Goal: Check status: Check status

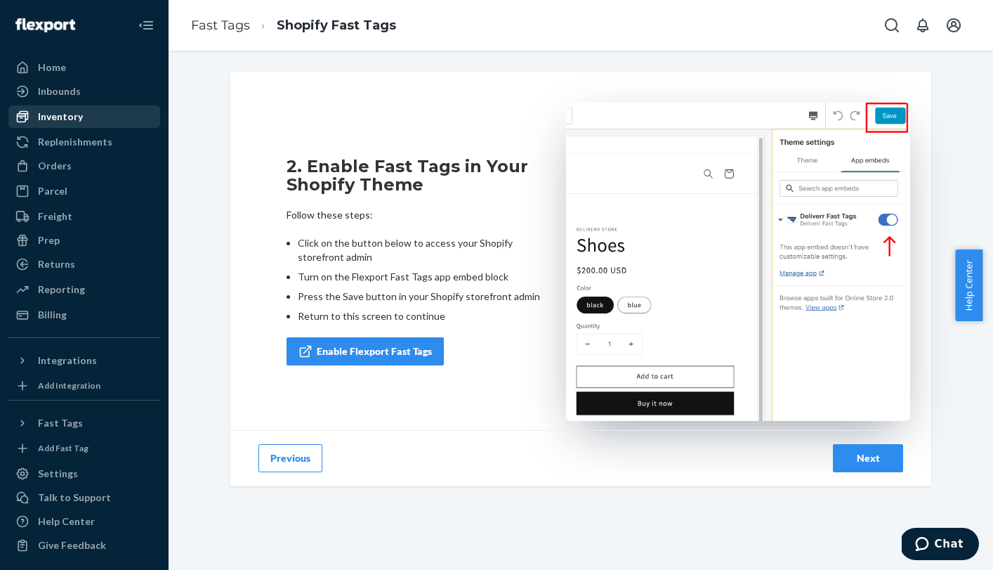
click at [71, 120] on div "Inventory" at bounding box center [60, 117] width 45 height 14
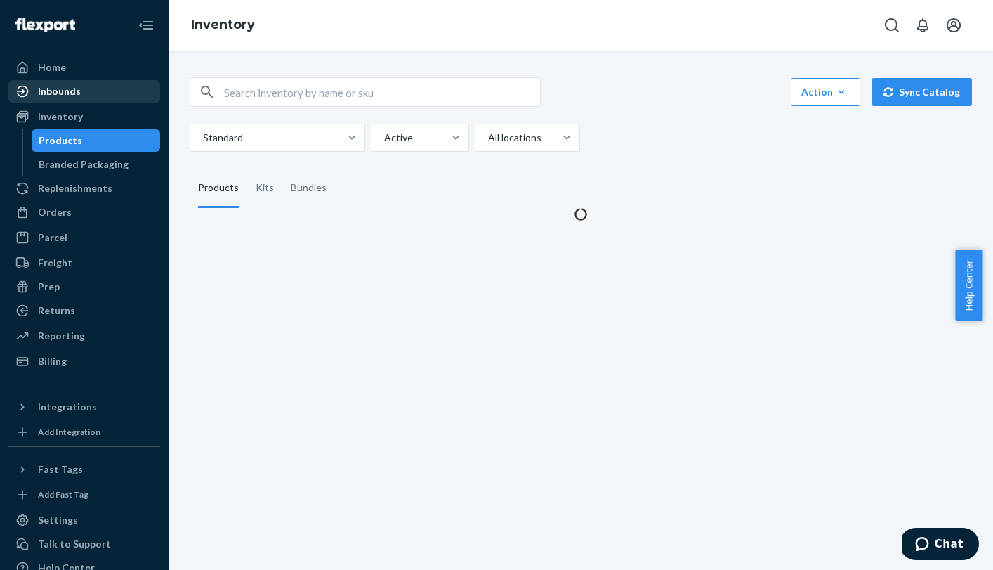
click at [77, 96] on div "Inbounds" at bounding box center [59, 91] width 43 height 14
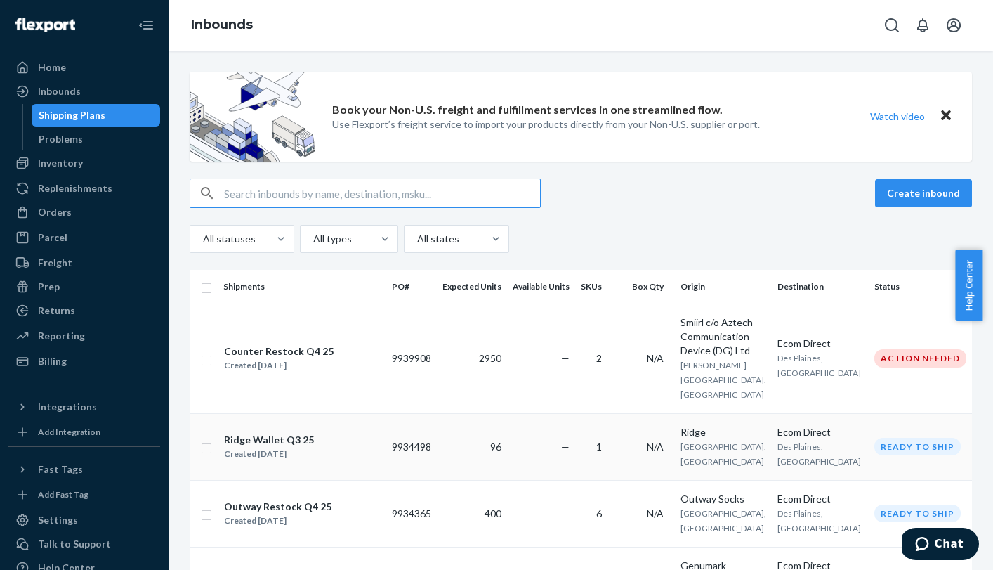
click at [376, 432] on div "Ridge Wallet Q3 25 Created [DATE]" at bounding box center [301, 447] width 157 height 30
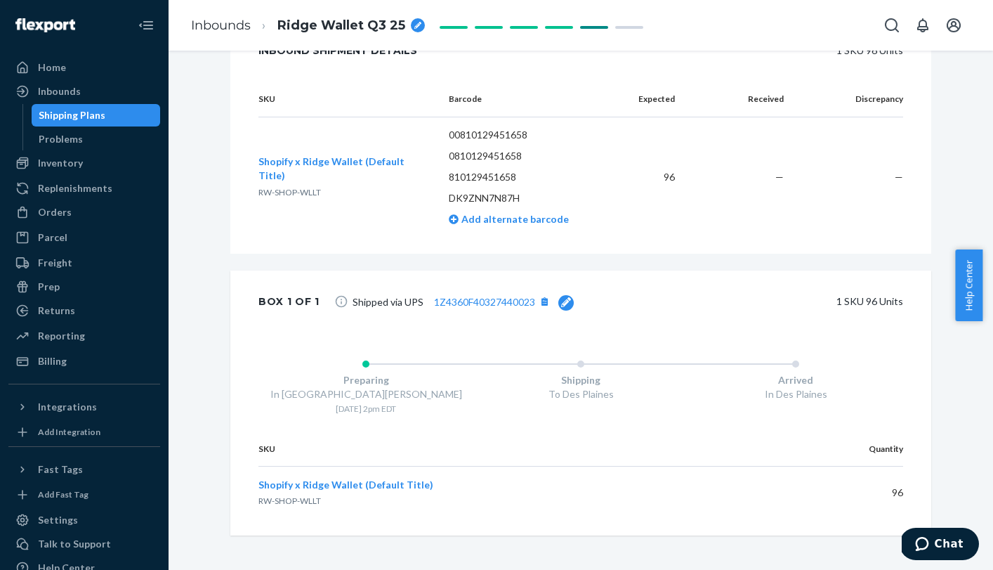
scroll to position [346, 0]
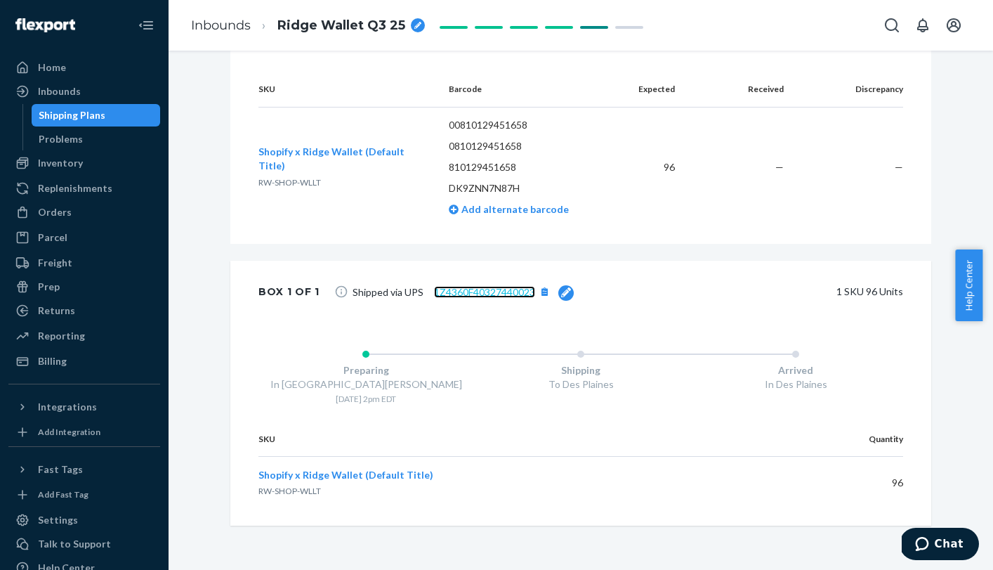
click at [459, 294] on link "1Z4360F40327440023" at bounding box center [484, 292] width 101 height 12
click at [579, 364] on div "Shipping" at bounding box center [580, 370] width 215 height 14
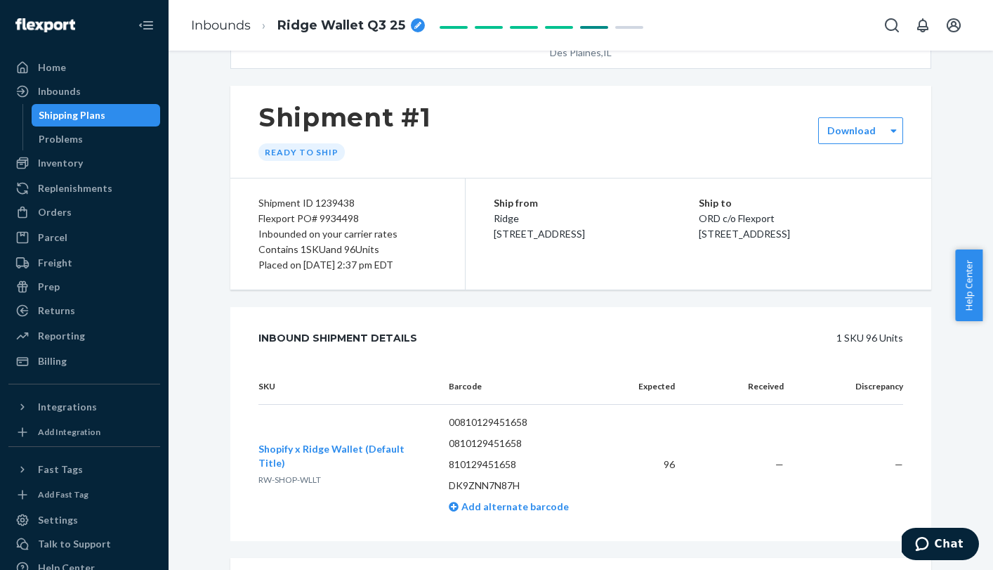
scroll to position [37, 0]
